Goal: Transaction & Acquisition: Purchase product/service

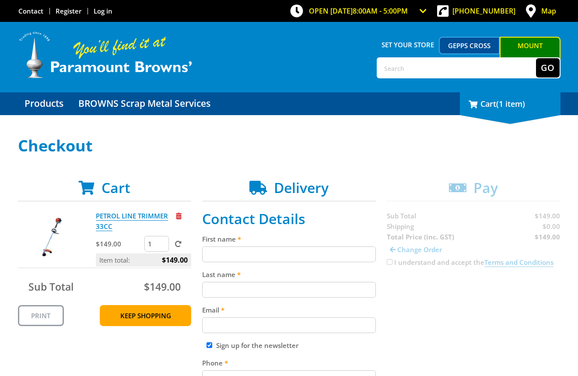
click at [493, 102] on div "1 Cart (1 item)" at bounding box center [510, 103] width 101 height 23
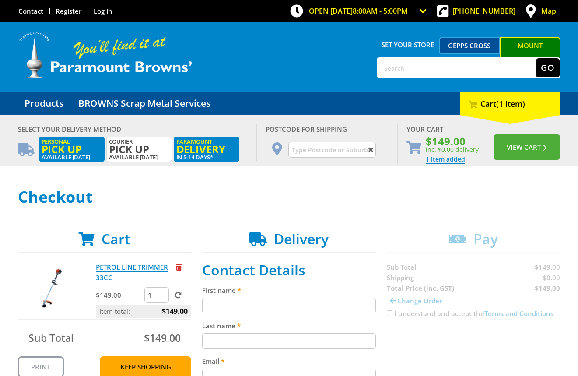
click at [72, 147] on span "Pick up" at bounding box center [72, 149] width 60 height 10
radio input "true"
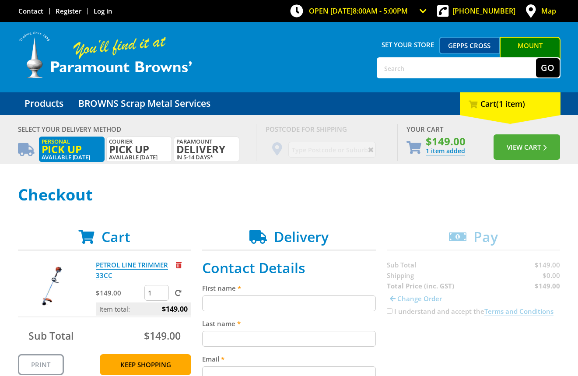
click at [332, 188] on h1 "Checkout" at bounding box center [289, 194] width 542 height 17
click at [525, 151] on button "View Cart" at bounding box center [526, 146] width 66 height 25
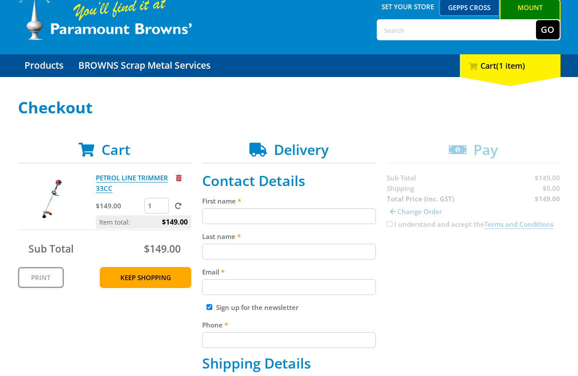
click at [231, 217] on input "First name" at bounding box center [289, 216] width 174 height 16
paste input "[PERSON_NAME]"
type input "[PERSON_NAME]"
click at [217, 247] on input "Last name" at bounding box center [289, 252] width 174 height 16
paste input "[PERSON_NAME]"
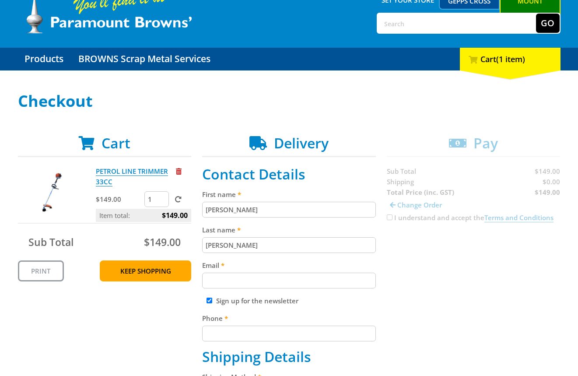
scroll to position [72, 0]
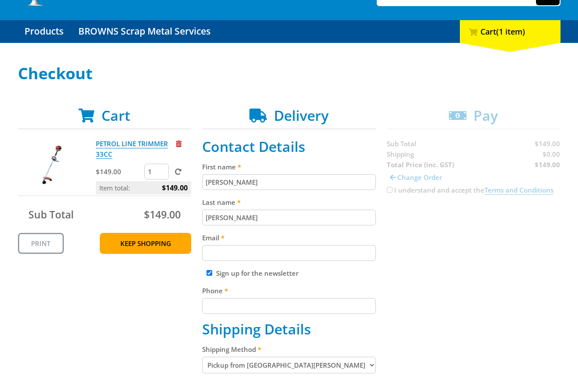
type input "[PERSON_NAME]"
click at [226, 242] on label "Email" at bounding box center [289, 237] width 174 height 10
click at [226, 245] on input "Email" at bounding box center [289, 253] width 174 height 16
paste input "[EMAIL_ADDRESS][DOMAIN_NAME]"
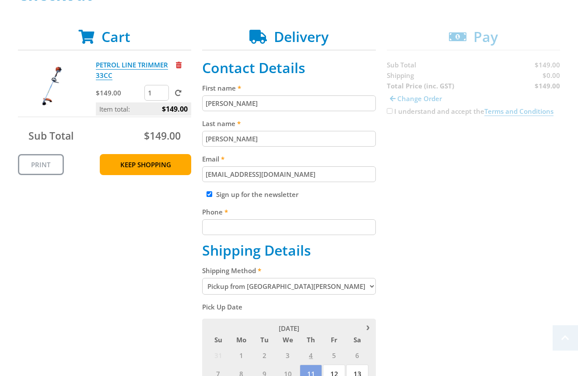
scroll to position [155, 0]
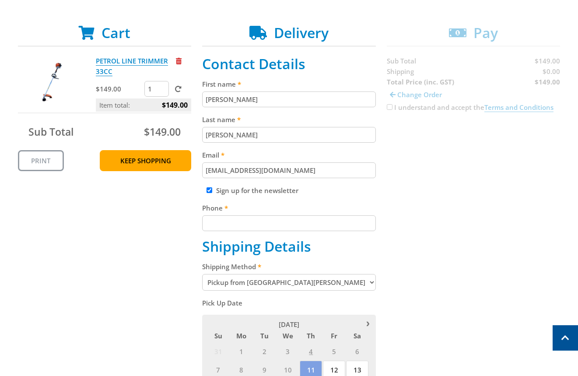
type input "[EMAIL_ADDRESS][DOMAIN_NAME]"
click at [229, 220] on input "Phone" at bounding box center [289, 223] width 174 height 16
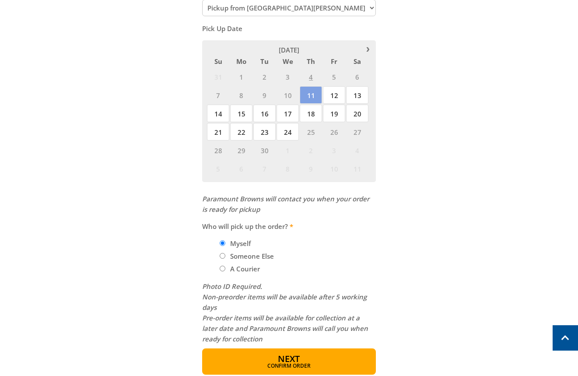
scroll to position [450, 0]
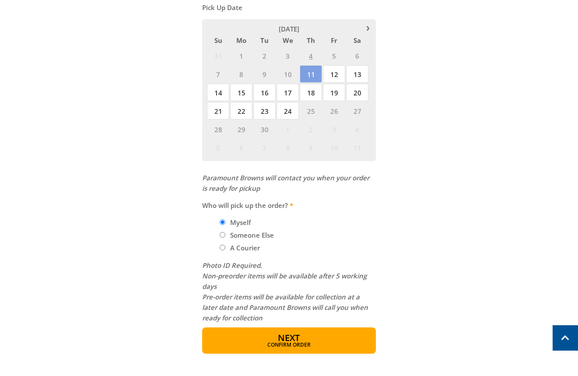
type input "04123456578"
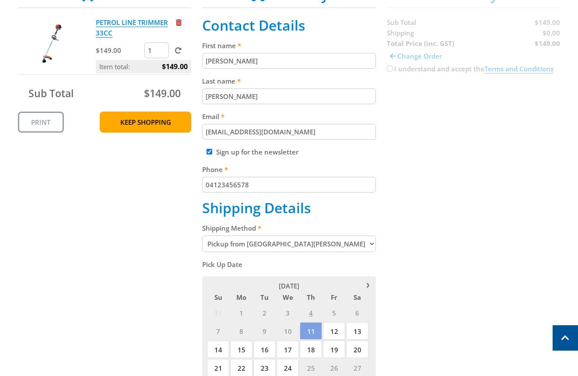
scroll to position [193, 0]
click at [255, 245] on select "Pickup from [GEOGRAPHIC_DATA][PERSON_NAME] Delivery" at bounding box center [289, 244] width 174 height 17
select select "Delivery"
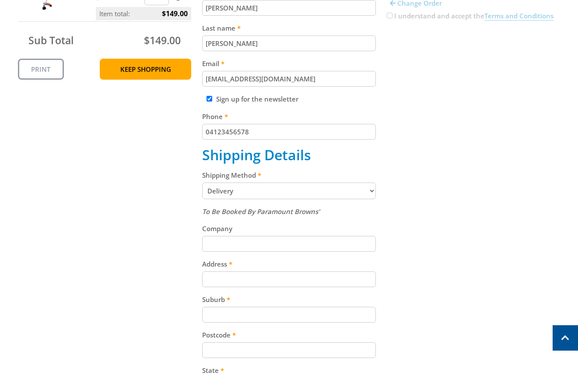
scroll to position [269, 0]
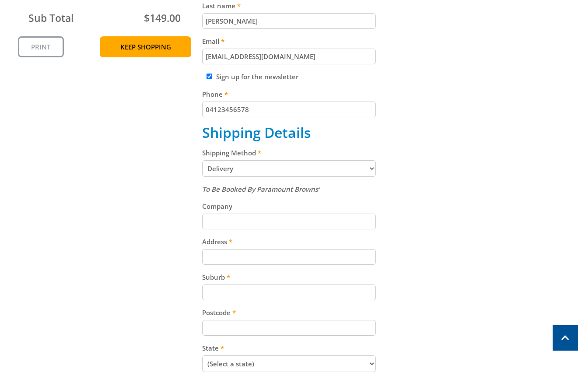
click at [220, 254] on input "Address" at bounding box center [289, 257] width 174 height 16
paste input "[STREET_ADDRESS][PERSON_NAME]"
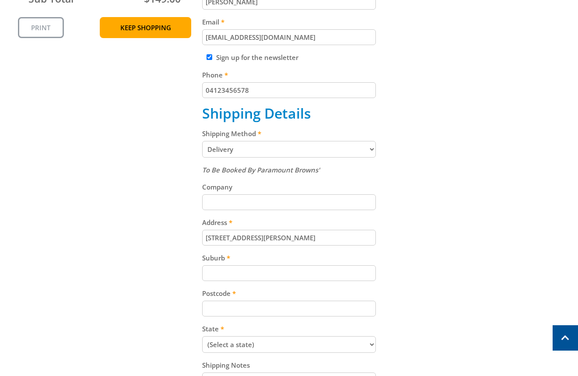
scroll to position [311, 0]
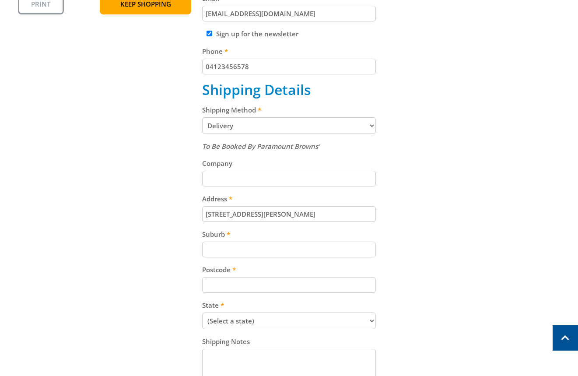
type input "[STREET_ADDRESS][PERSON_NAME]"
click at [234, 245] on input "Suburb" at bounding box center [289, 249] width 174 height 16
paste input "Totness"
type input "Totness"
click at [216, 281] on input "Postcode" at bounding box center [289, 285] width 174 height 16
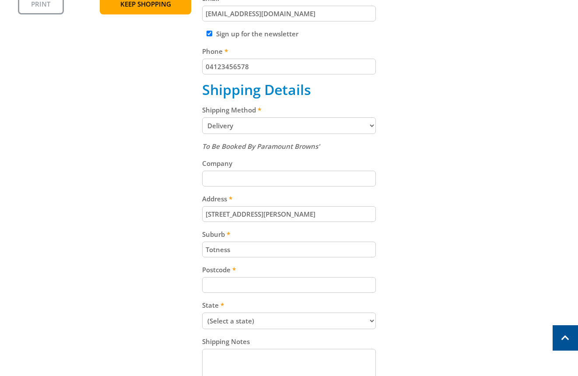
click at [229, 293] on div "To Be Booked By Paramount Browns' Company Address [STREET_ADDRESS][PERSON_NAME]…" at bounding box center [289, 265] width 174 height 249
click at [223, 279] on input "Postcode" at bounding box center [289, 285] width 174 height 16
paste input "5250"
type input "5250"
click at [219, 318] on select "(Select a state) [GEOGRAPHIC_DATA] [GEOGRAPHIC_DATA] [GEOGRAPHIC_DATA] [GEOGRAP…" at bounding box center [289, 320] width 174 height 17
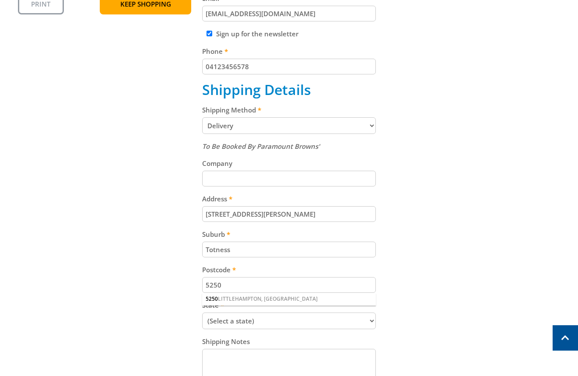
select select "SA"
click at [202, 312] on select "(Select a state) [GEOGRAPHIC_DATA] [GEOGRAPHIC_DATA] [GEOGRAPHIC_DATA] [GEOGRAP…" at bounding box center [289, 320] width 174 height 17
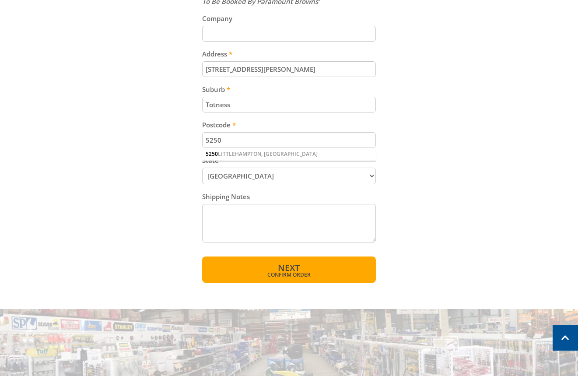
click at [282, 272] on span "Confirm order" at bounding box center [289, 274] width 136 height 5
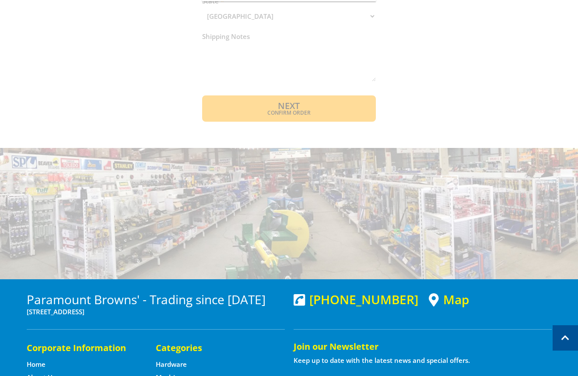
scroll to position [427, 0]
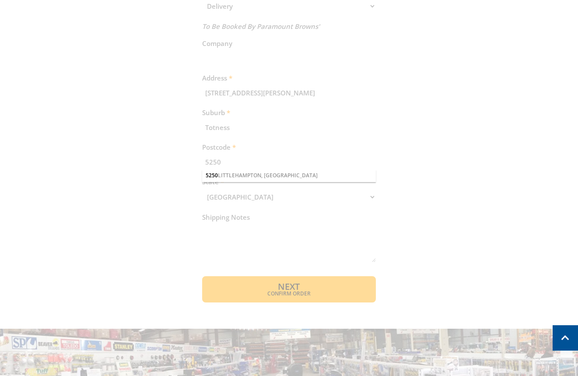
click at [241, 176] on div "Cart PETROL LINE TRIMMER 33CC $149.00 1 Item total: $149.00 Sub Total $149.00 P…" at bounding box center [289, 27] width 542 height 550
drag, startPoint x: 241, startPoint y: 176, endPoint x: 327, endPoint y: 187, distance: 86.4
click at [248, 177] on div "Cart PETROL LINE TRIMMER 33CC $149.00 1 Item total: $149.00 Sub Total $149.00 P…" at bounding box center [289, 27] width 542 height 550
click at [387, 196] on div "Cart PETROL LINE TRIMMER 33CC $149.00 1 Item total: $149.00 Sub Total $149.00 P…" at bounding box center [289, 27] width 542 height 550
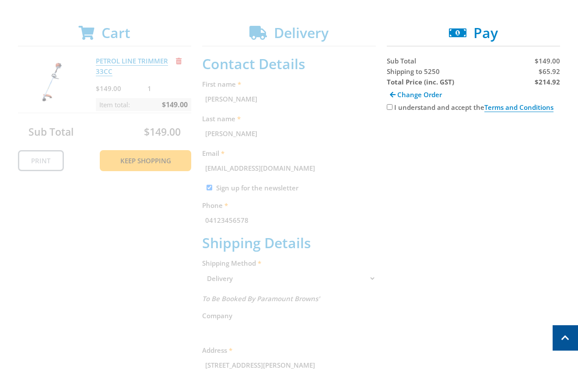
scroll to position [0, 0]
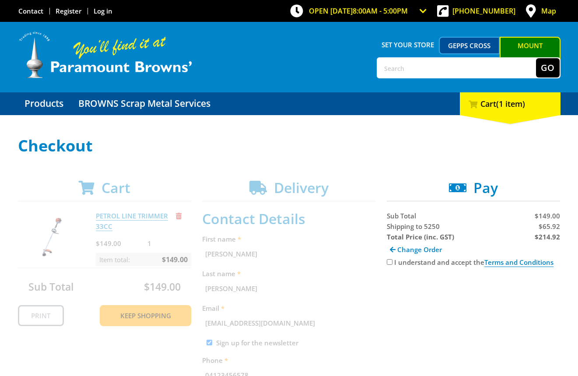
click at [399, 226] on span "Shipping to 5250" at bounding box center [413, 226] width 53 height 9
copy span "Shipping"
click at [550, 227] on span "$65.92" at bounding box center [549, 226] width 21 height 9
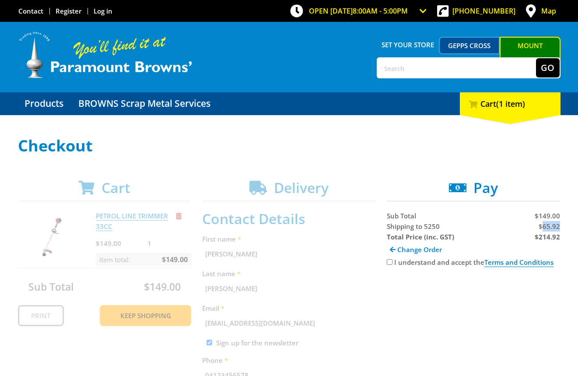
copy span "65.92"
click at [396, 260] on label "I understand and accept the Terms and Conditions" at bounding box center [473, 262] width 159 height 9
click at [392, 260] on input "I understand and accept the Terms and Conditions" at bounding box center [390, 262] width 6 height 6
checkbox input "true"
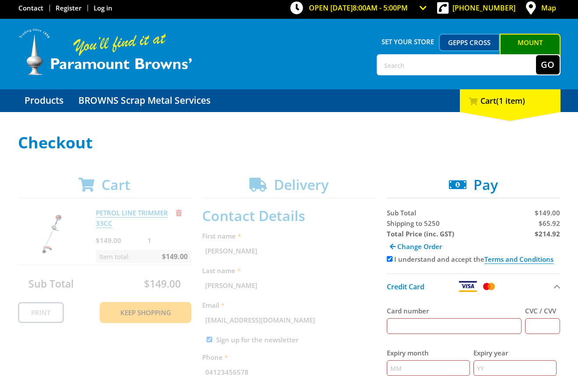
scroll to position [138, 0]
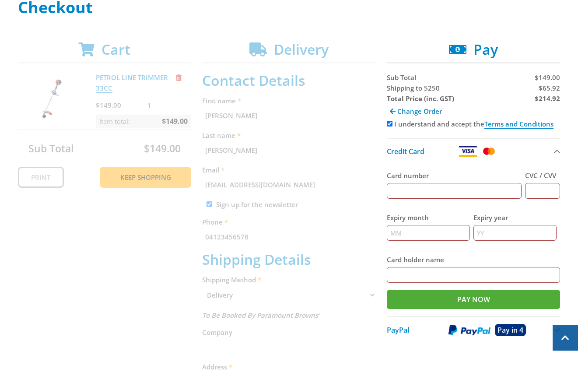
click at [438, 194] on input "Card number" at bounding box center [454, 191] width 135 height 16
type input "[CREDIT_CARD_NUMBER]"
type input "123"
type input "12"
type input "2025"
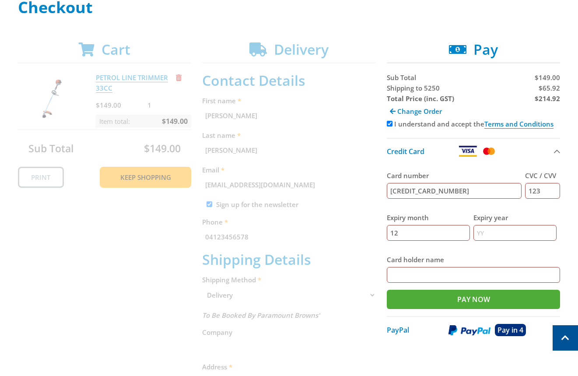
type input "[PERSON_NAME]"
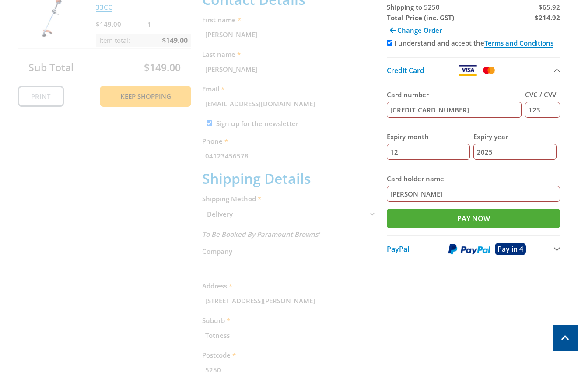
scroll to position [0, 0]
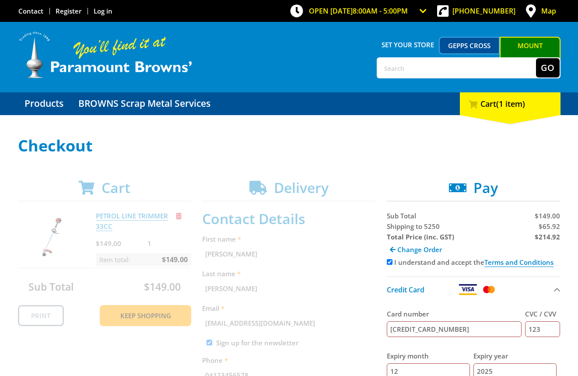
click at [548, 238] on strong "$214.92" at bounding box center [547, 236] width 25 height 9
copy strong "214.92"
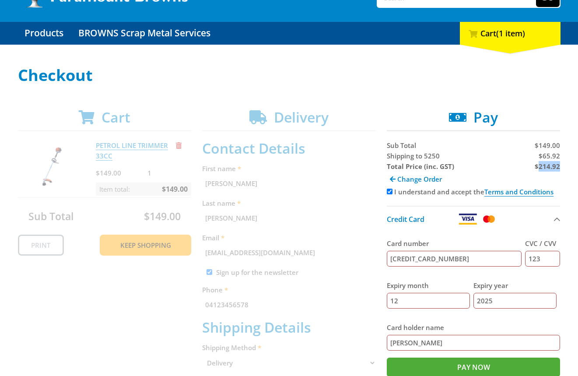
scroll to position [80, 0]
